Goal: Complete application form

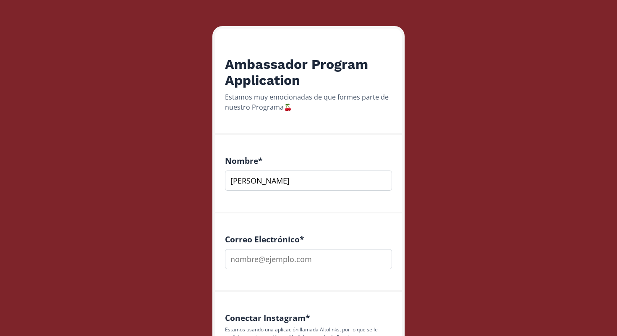
scroll to position [168, 0]
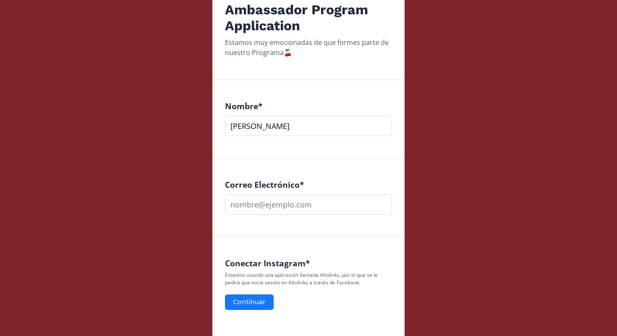
type input "[PERSON_NAME]"
click at [293, 217] on div "Correo Electrónico *" at bounding box center [308, 198] width 187 height 78
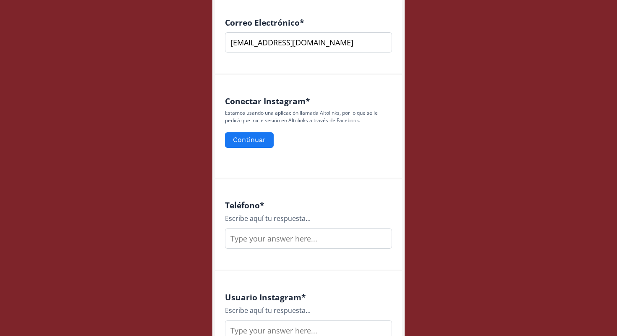
scroll to position [357, 0]
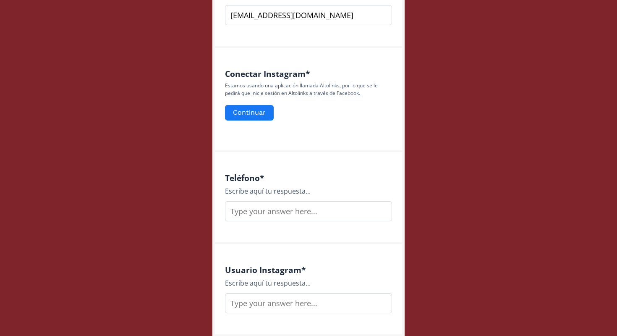
type input "[EMAIL_ADDRESS][DOMAIN_NAME]"
type input "6421120852"
click at [301, 299] on input "text" at bounding box center [308, 303] width 167 height 20
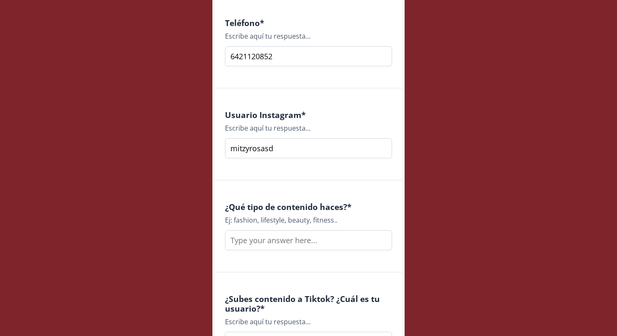
scroll to position [551, 0]
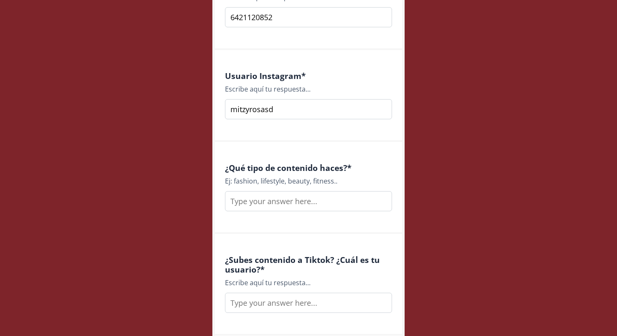
type input "mitzyrosasd"
click at [291, 193] on input "text" at bounding box center [308, 201] width 167 height 20
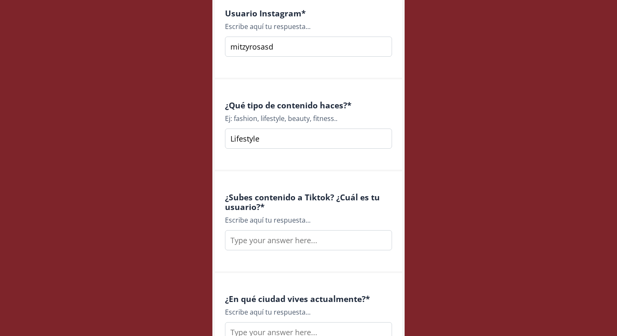
scroll to position [703, 0]
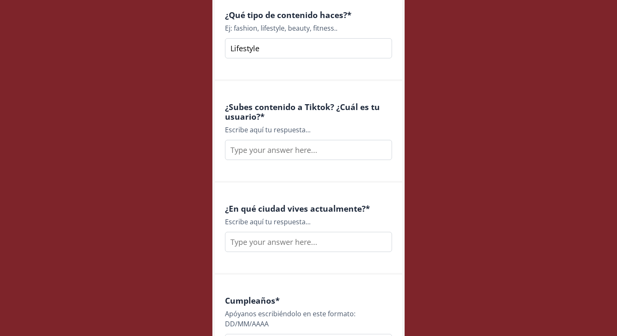
type input "Lifestyle"
click at [302, 140] on input "text" at bounding box center [308, 150] width 167 height 20
type input "mitzyrosasd"
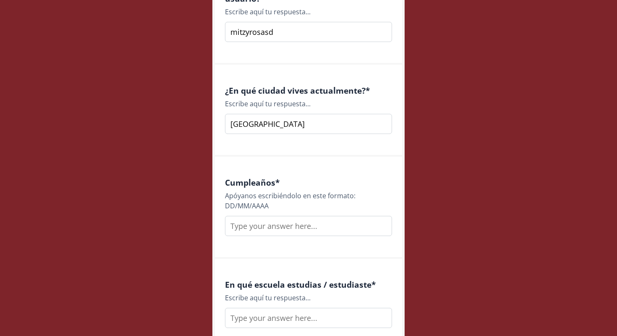
type input "[GEOGRAPHIC_DATA]"
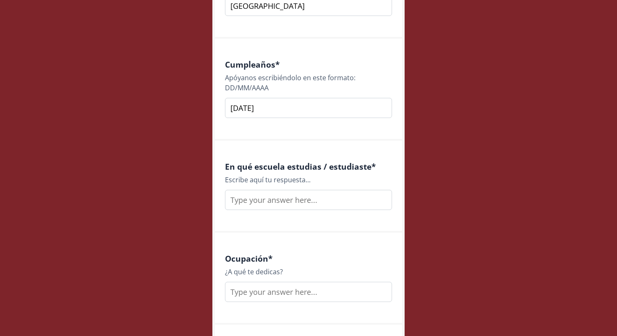
type input "[DATE]"
click at [293, 194] on input "text" at bounding box center [308, 200] width 167 height 20
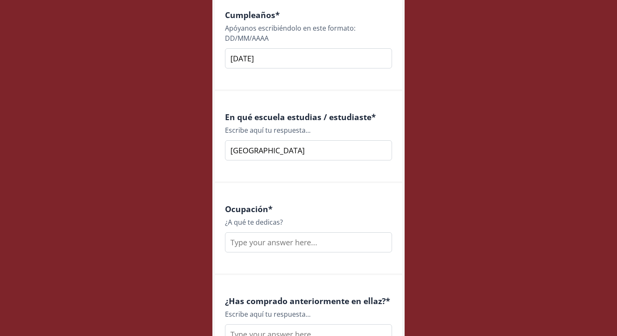
scroll to position [1061, 0]
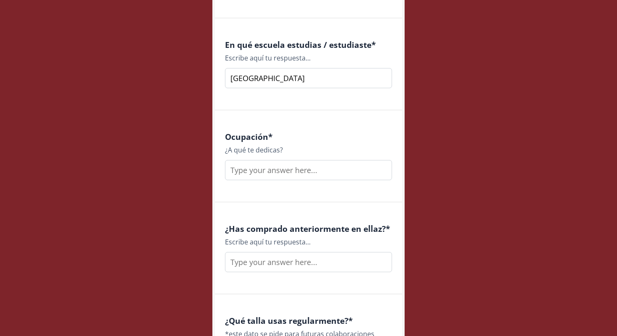
type input "[GEOGRAPHIC_DATA]"
click at [315, 161] on input "text" at bounding box center [308, 170] width 167 height 20
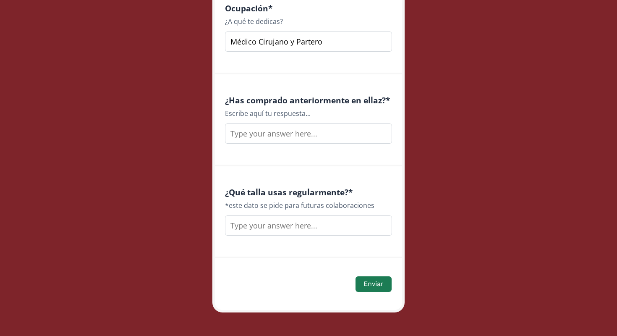
scroll to position [1189, 0]
type input "Médico Cirujano y Partero"
click at [291, 133] on input "text" at bounding box center [308, 134] width 167 height 20
type input "Aún no"
click at [318, 216] on input "text" at bounding box center [308, 226] width 167 height 20
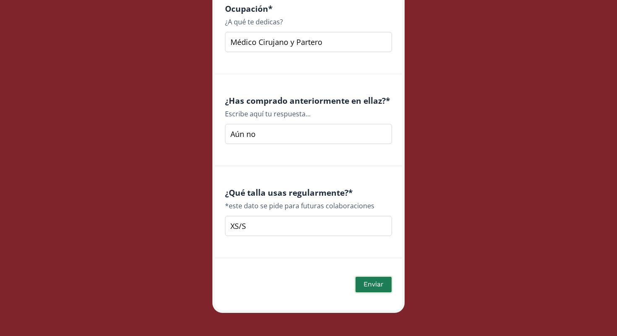
type input "XS/S"
click at [380, 281] on button "Enviar" at bounding box center [373, 284] width 39 height 18
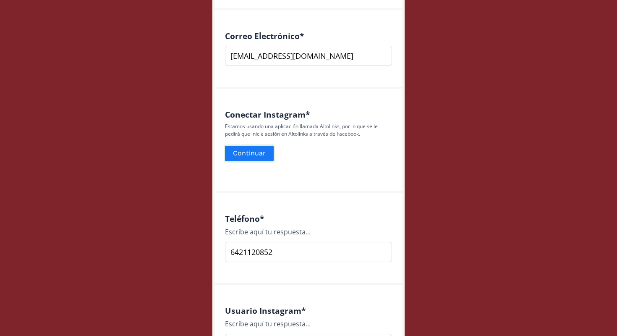
click at [266, 149] on button "Continuar" at bounding box center [249, 153] width 51 height 18
